Goal: Check status: Check status

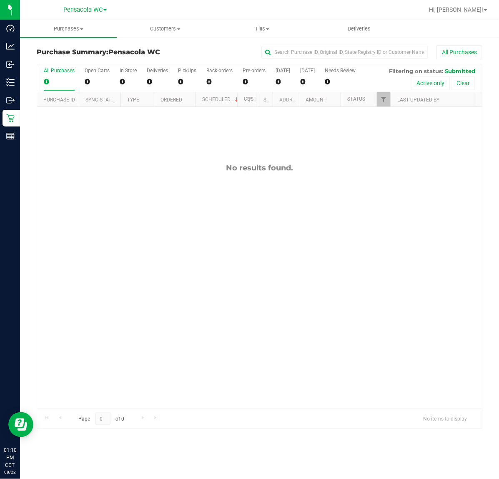
click at [5, 83] on div "Inventory" at bounding box center [12, 82] width 18 height 17
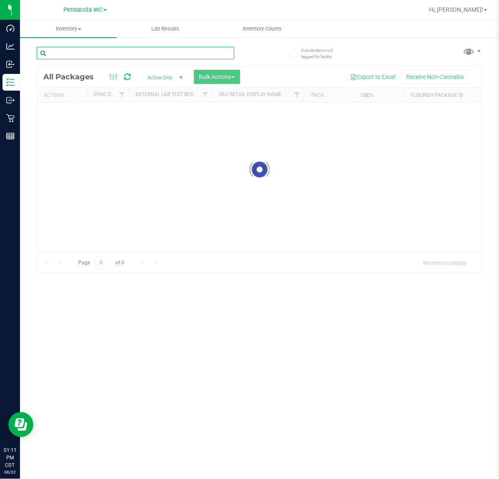
click at [116, 53] on input "text" at bounding box center [136, 53] width 198 height 13
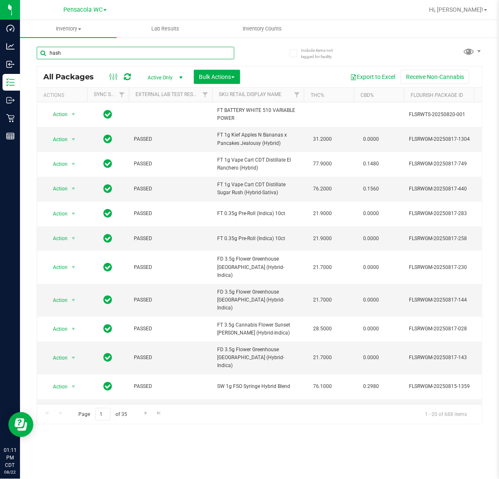
type input "hash"
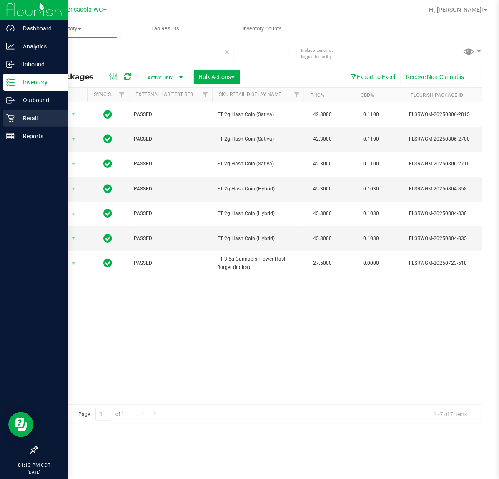
click at [11, 115] on icon at bounding box center [10, 118] width 8 height 8
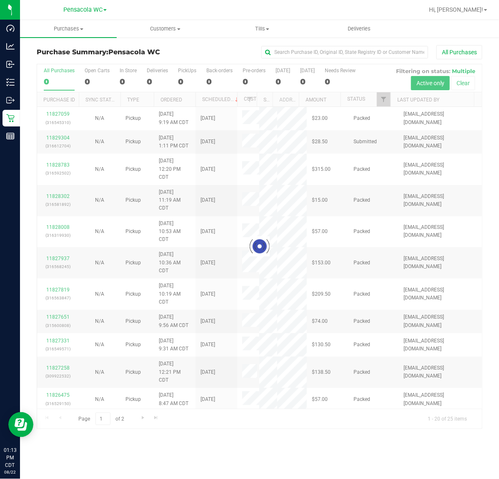
click at [373, 101] on div at bounding box center [259, 246] width 445 height 364
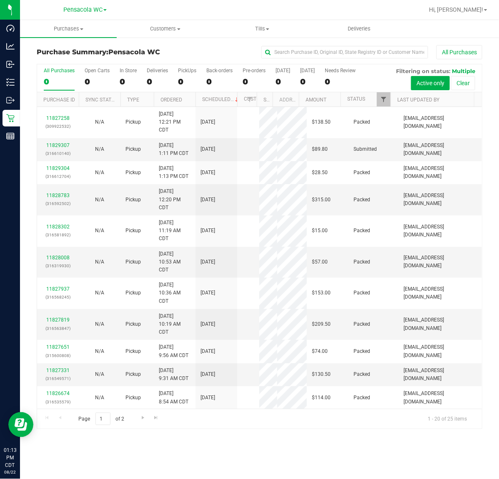
click at [382, 100] on span "Filter" at bounding box center [384, 99] width 7 height 7
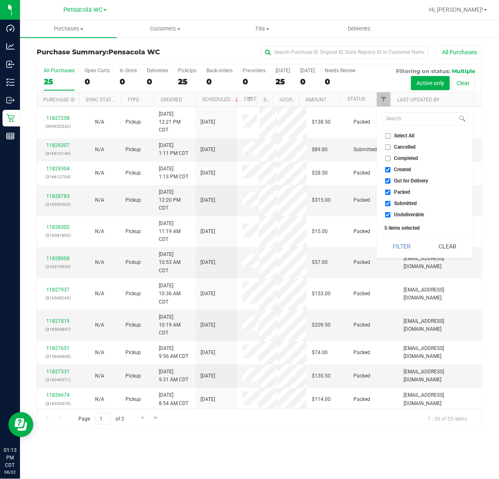
click at [400, 136] on span "Select All" at bounding box center [405, 135] width 20 height 5
click at [391, 136] on input "Select All" at bounding box center [388, 135] width 5 height 5
checkbox input "true"
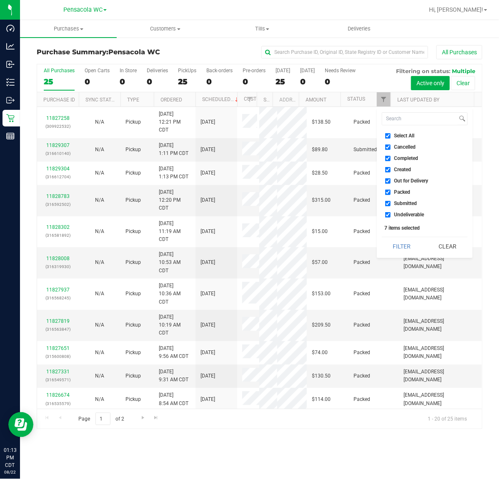
click at [402, 134] on span "Select All" at bounding box center [405, 135] width 20 height 5
click at [391, 134] on input "Select All" at bounding box center [388, 135] width 5 height 5
checkbox input "false"
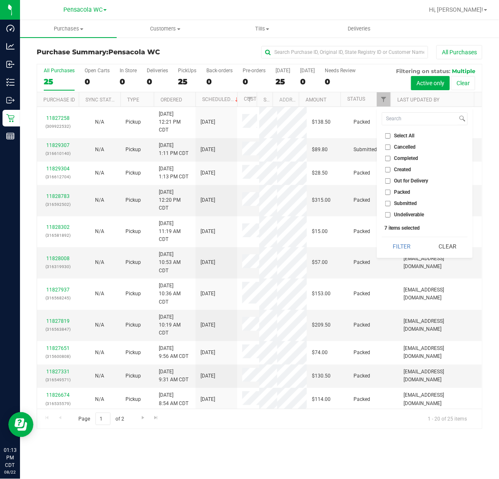
checkbox input "false"
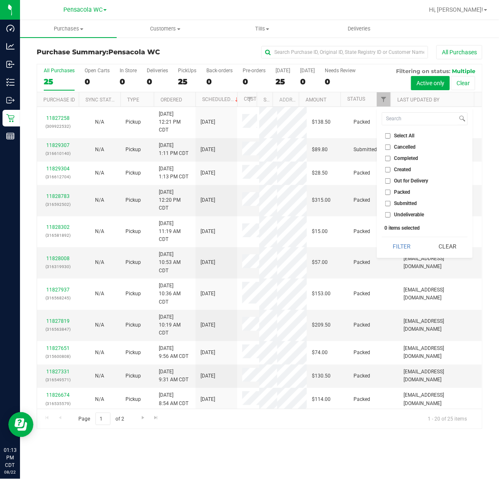
click at [404, 205] on span "Submitted" at bounding box center [406, 203] width 23 height 5
click at [391, 205] on input "Submitted" at bounding box center [388, 203] width 5 height 5
checkbox input "true"
click at [401, 248] on button "Filter" at bounding box center [402, 246] width 40 height 18
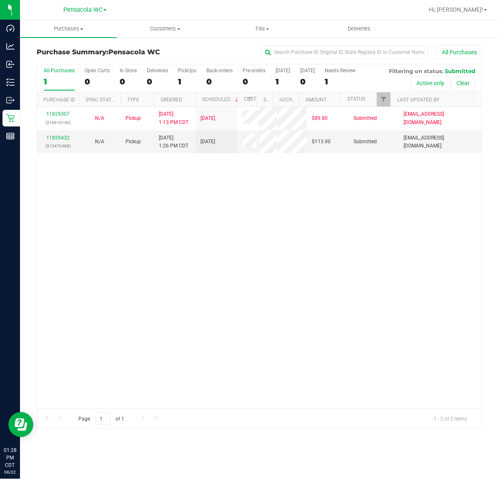
click at [63, 139] on link "11829432" at bounding box center [57, 138] width 23 height 6
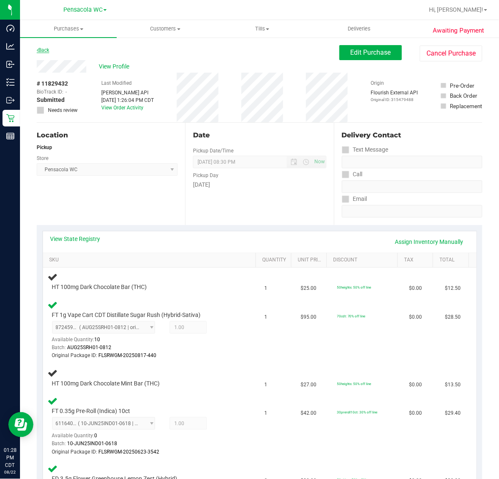
click at [47, 50] on link "Back" at bounding box center [43, 50] width 13 height 6
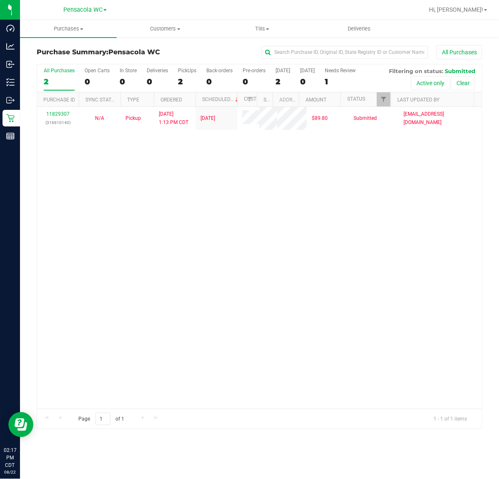
click at [183, 322] on div "11829307 (316610140) N/A Pickup [DATE] 1:13 PM CDT 8/22/2025 $89.80 Submitted […" at bounding box center [259, 258] width 445 height 302
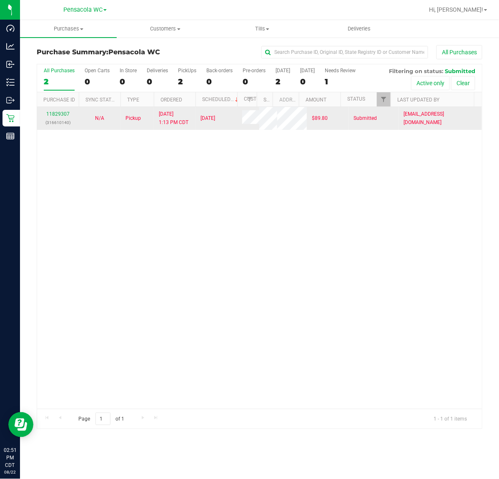
click at [376, 111] on td "Submitted" at bounding box center [374, 118] width 50 height 23
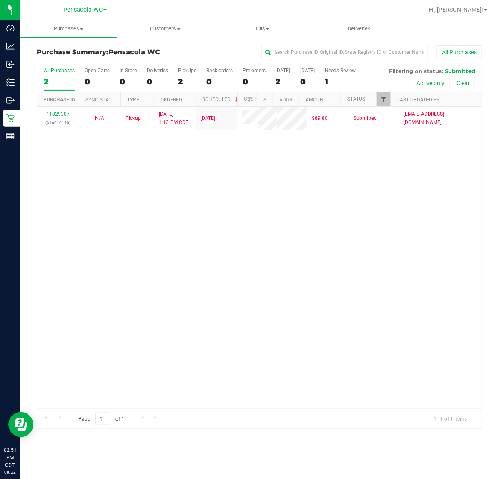
click at [385, 100] on span "Filter" at bounding box center [384, 99] width 7 height 7
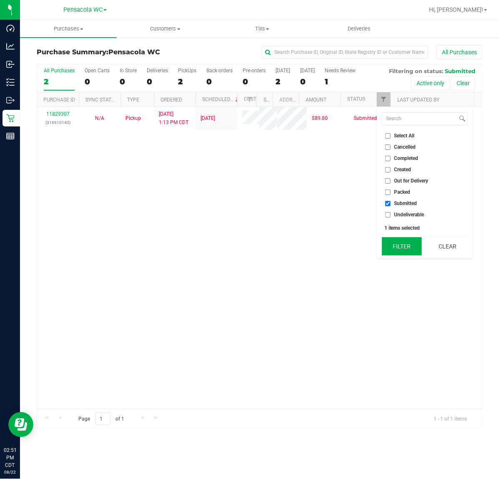
click at [397, 245] on button "Filter" at bounding box center [402, 246] width 40 height 18
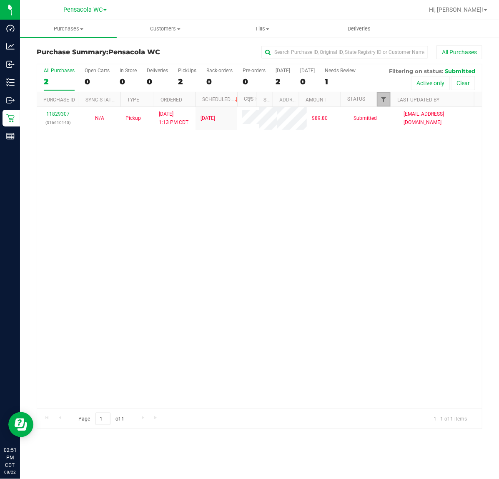
click at [385, 100] on span "Filter" at bounding box center [384, 99] width 7 height 7
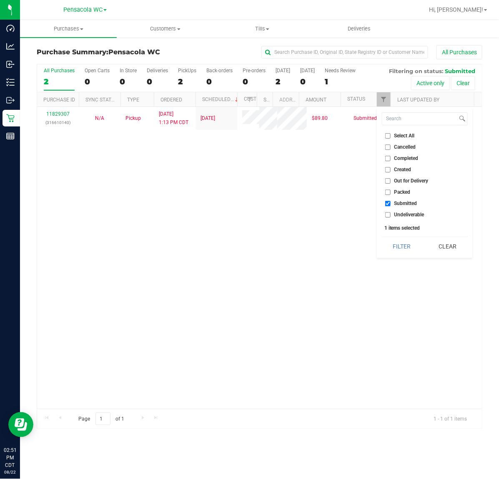
click at [393, 270] on div "11829307 (316610140) N/A Pickup [DATE] 1:13 PM CDT 8/22/2025 $89.80 Submitted […" at bounding box center [259, 258] width 445 height 302
